Goal: Transaction & Acquisition: Purchase product/service

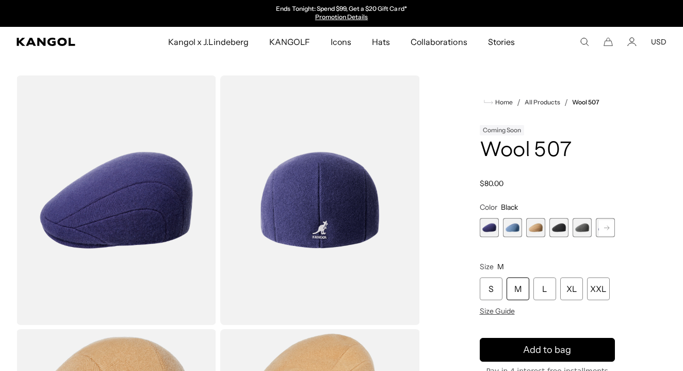
scroll to position [0, 213]
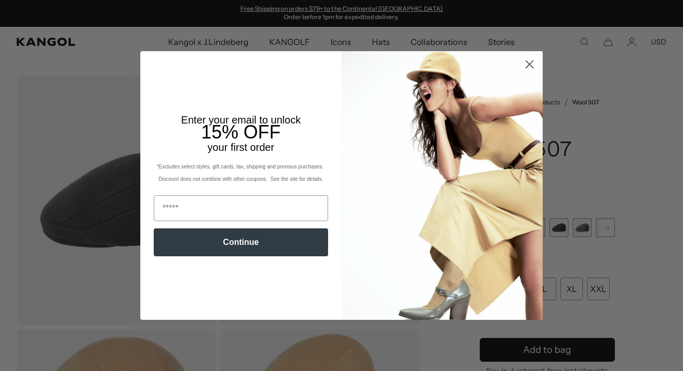
click at [530, 111] on div "Close dialog Enter your email to unlock 15% OFF your first order *Excludes sele…" at bounding box center [341, 185] width 403 height 268
click at [524, 67] on circle "Close dialog" at bounding box center [529, 64] width 17 height 17
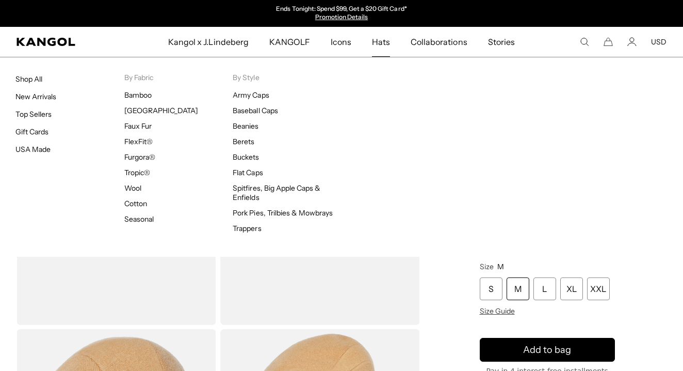
click at [385, 36] on span "Hats" at bounding box center [381, 42] width 18 height 30
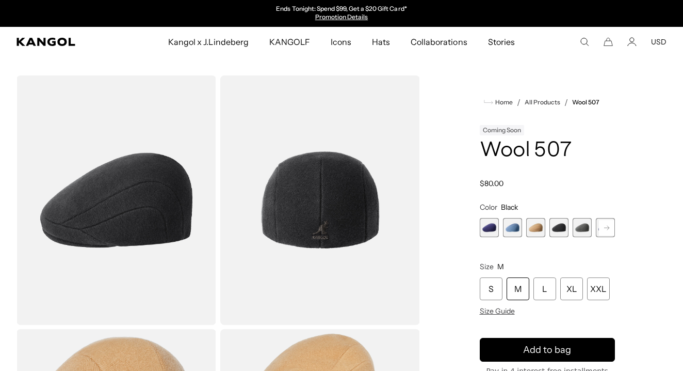
click at [563, 230] on span "4 of 7" at bounding box center [559, 227] width 19 height 19
click at [610, 227] on rect at bounding box center [606, 227] width 15 height 15
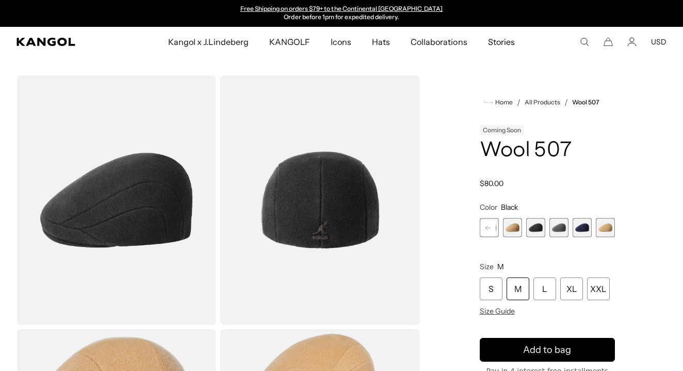
click at [610, 227] on span "7 of 7" at bounding box center [605, 227] width 19 height 19
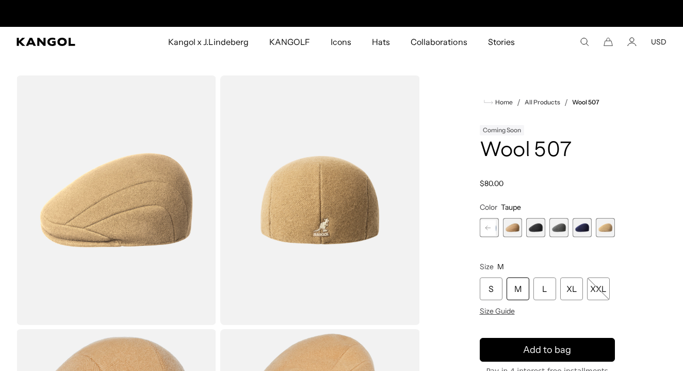
click at [538, 233] on span "4 of 7" at bounding box center [535, 227] width 19 height 19
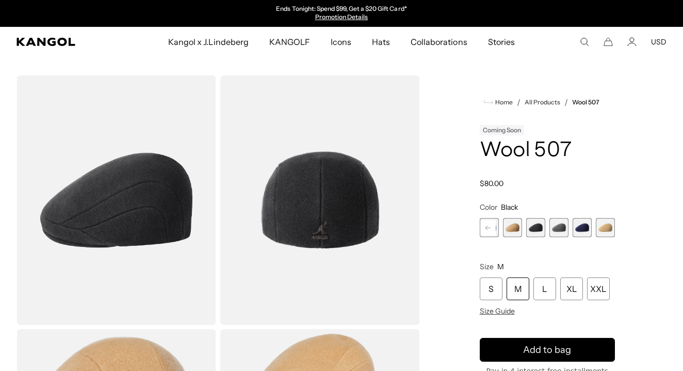
click at [538, 233] on span "4 of 7" at bounding box center [535, 227] width 19 height 19
click at [484, 229] on rect at bounding box center [488, 227] width 15 height 15
click at [484, 229] on span "1 of 7" at bounding box center [489, 227] width 19 height 19
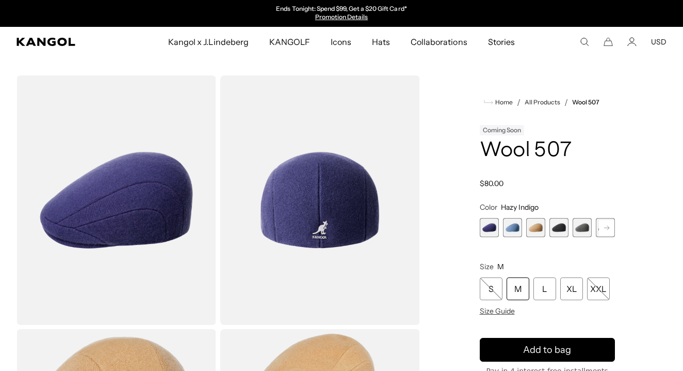
click at [612, 229] on rect at bounding box center [606, 227] width 15 height 15
click at [540, 229] on span "4 of 7" at bounding box center [535, 227] width 19 height 19
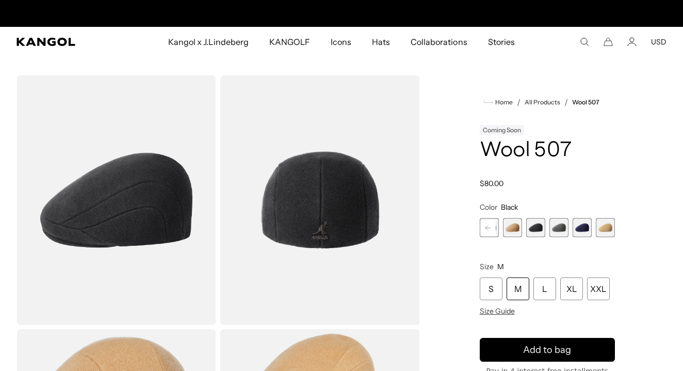
scroll to position [0, 213]
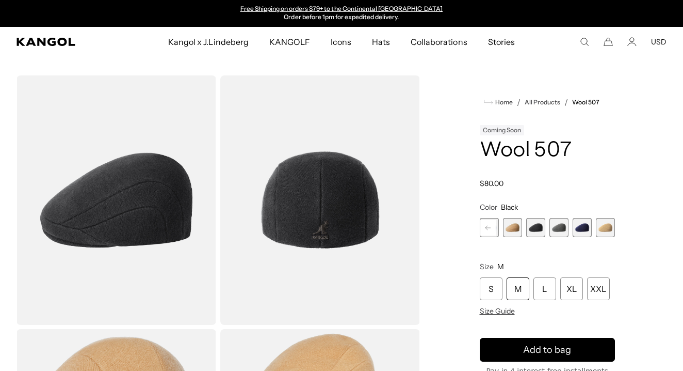
click at [579, 230] on span "6 of 7" at bounding box center [582, 227] width 19 height 19
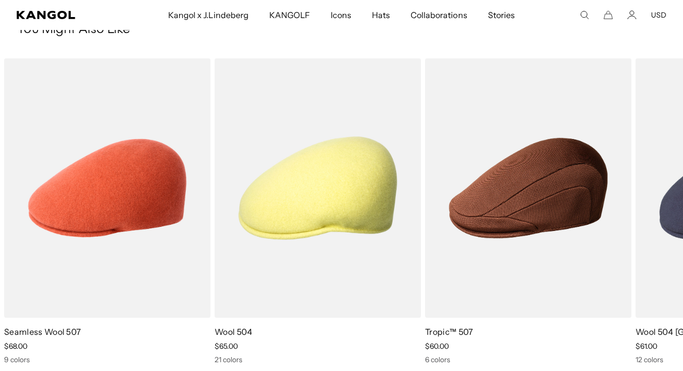
scroll to position [0, 213]
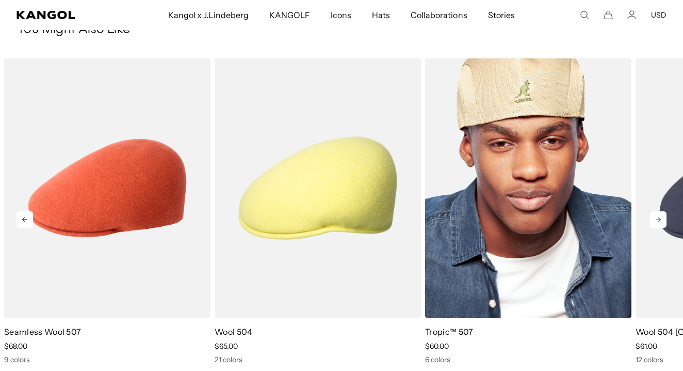
click at [561, 226] on img "3 of 5" at bounding box center [528, 187] width 206 height 259
